Goal: Task Accomplishment & Management: Manage account settings

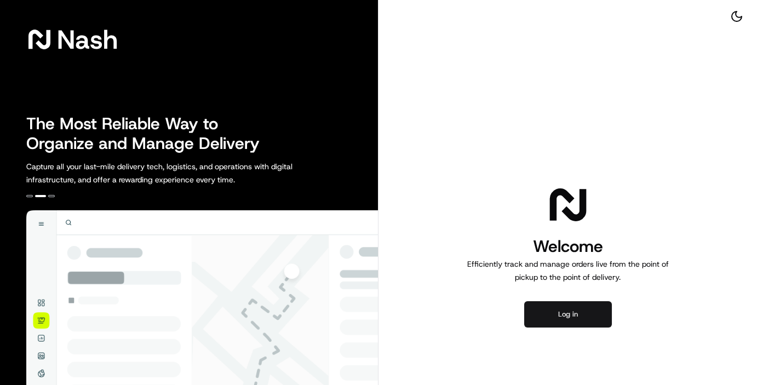
click at [572, 314] on button "Log in" at bounding box center [568, 314] width 88 height 26
